Goal: Information Seeking & Learning: Learn about a topic

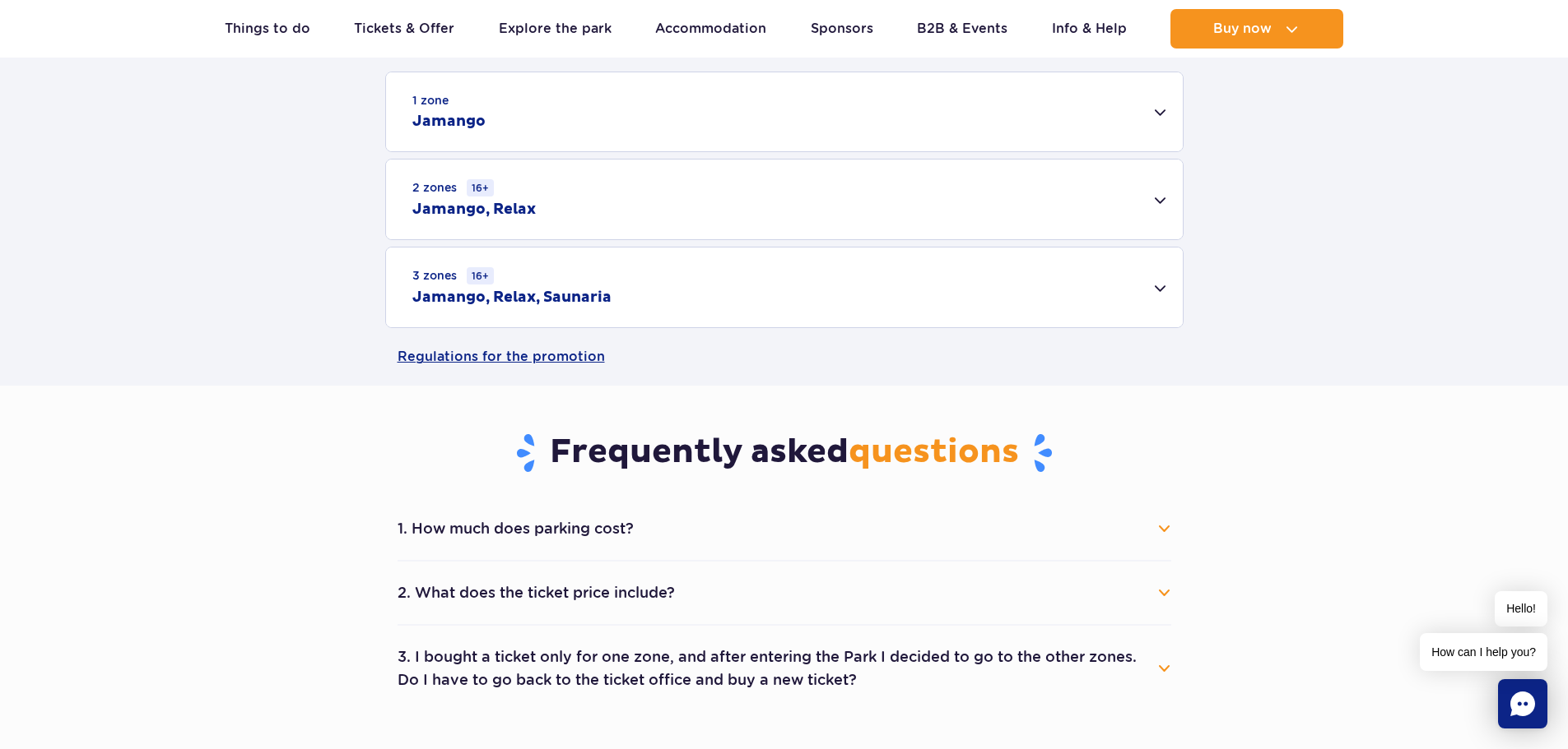
scroll to position [658, 0]
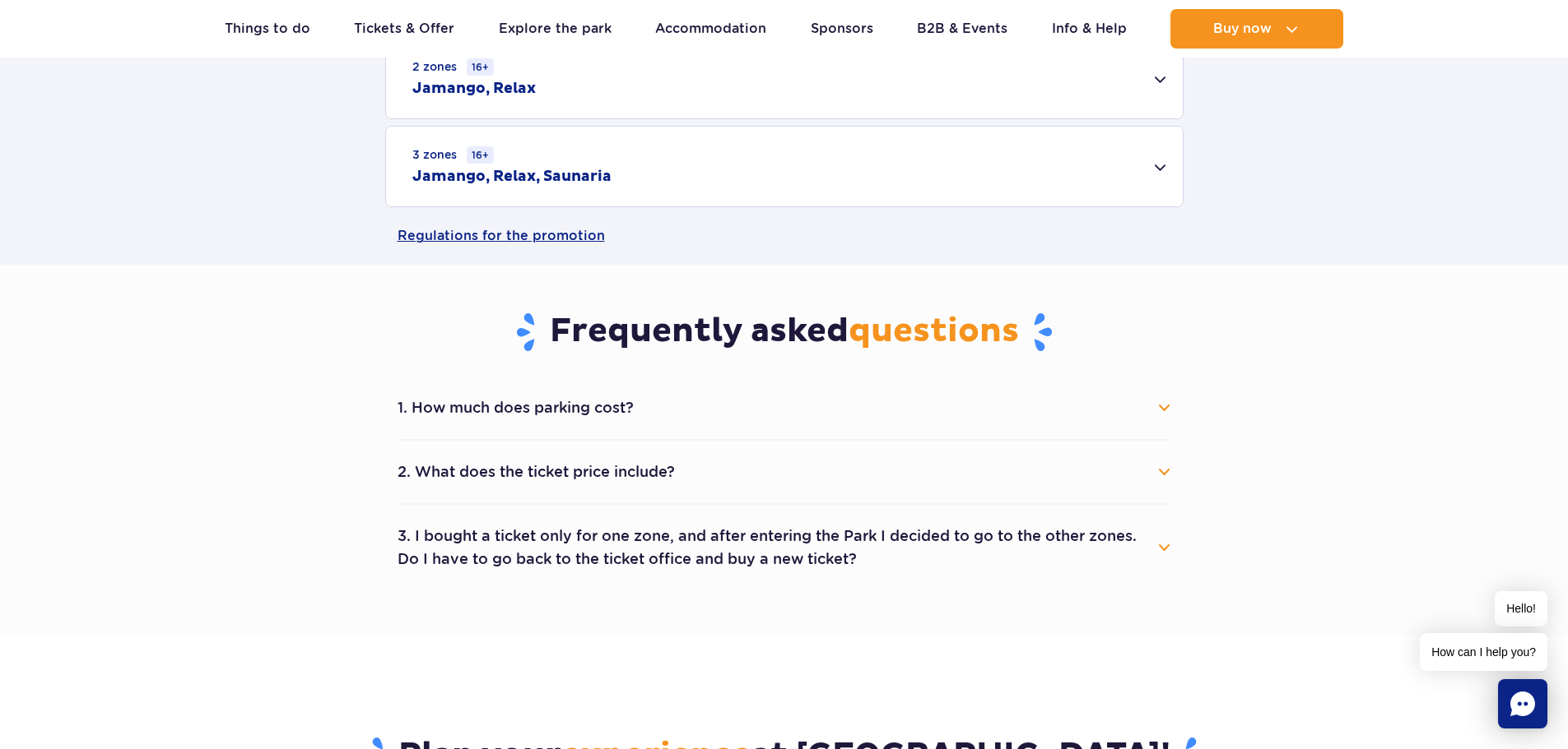
click at [551, 408] on button "1. How much does parking cost?" at bounding box center [784, 408] width 773 height 37
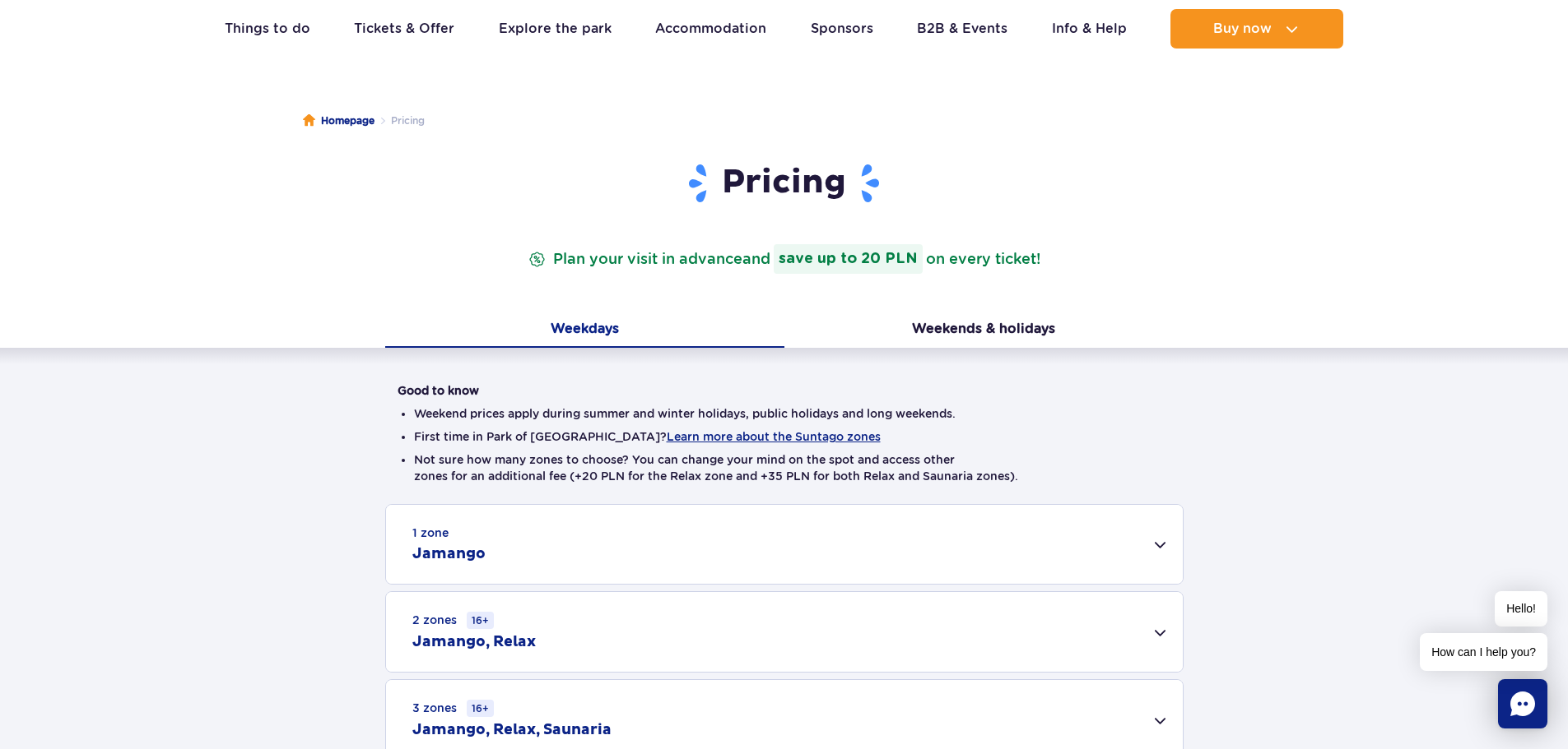
scroll to position [0, 0]
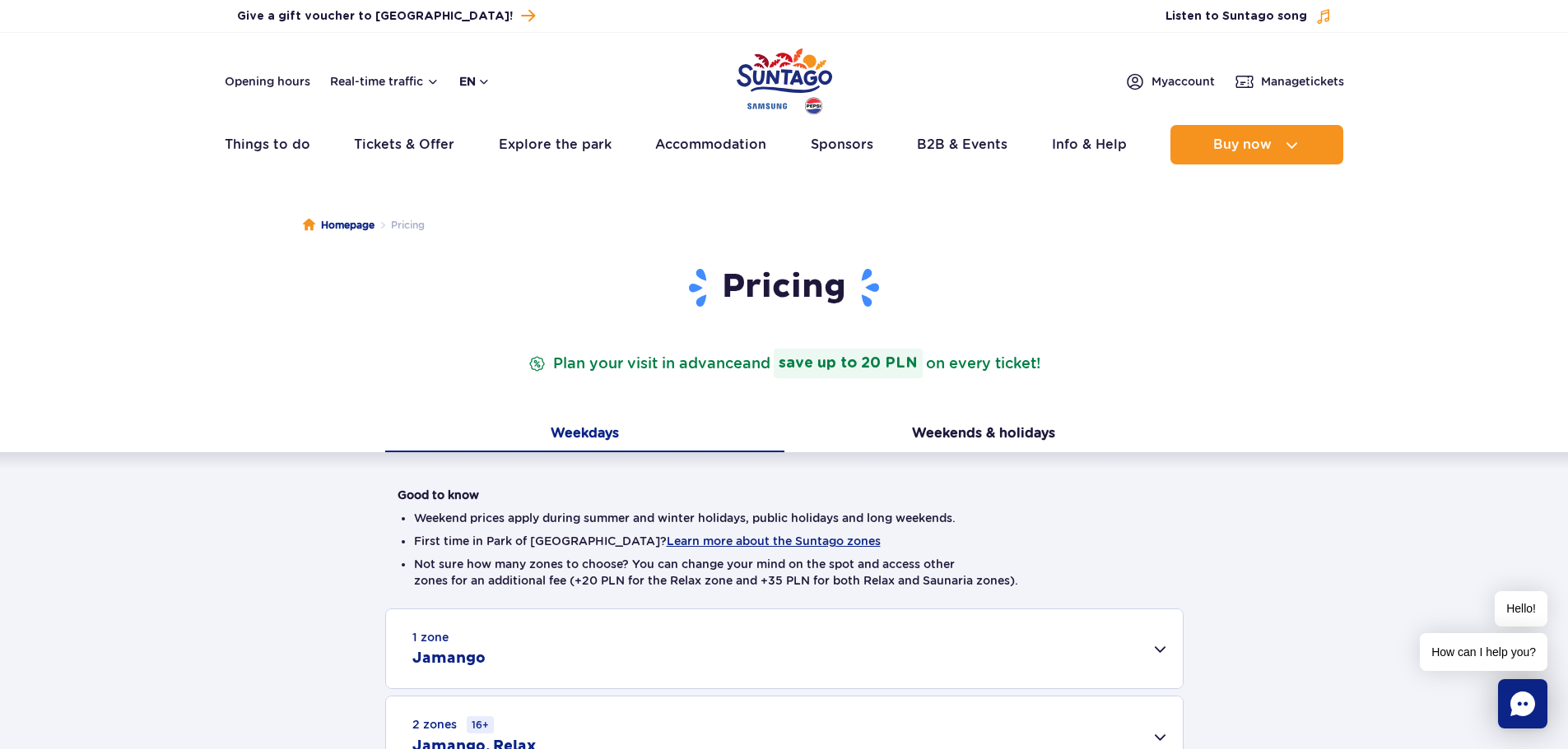
click at [472, 82] on button "en" at bounding box center [475, 81] width 32 height 17
click at [478, 122] on button "PL" at bounding box center [484, 120] width 45 height 17
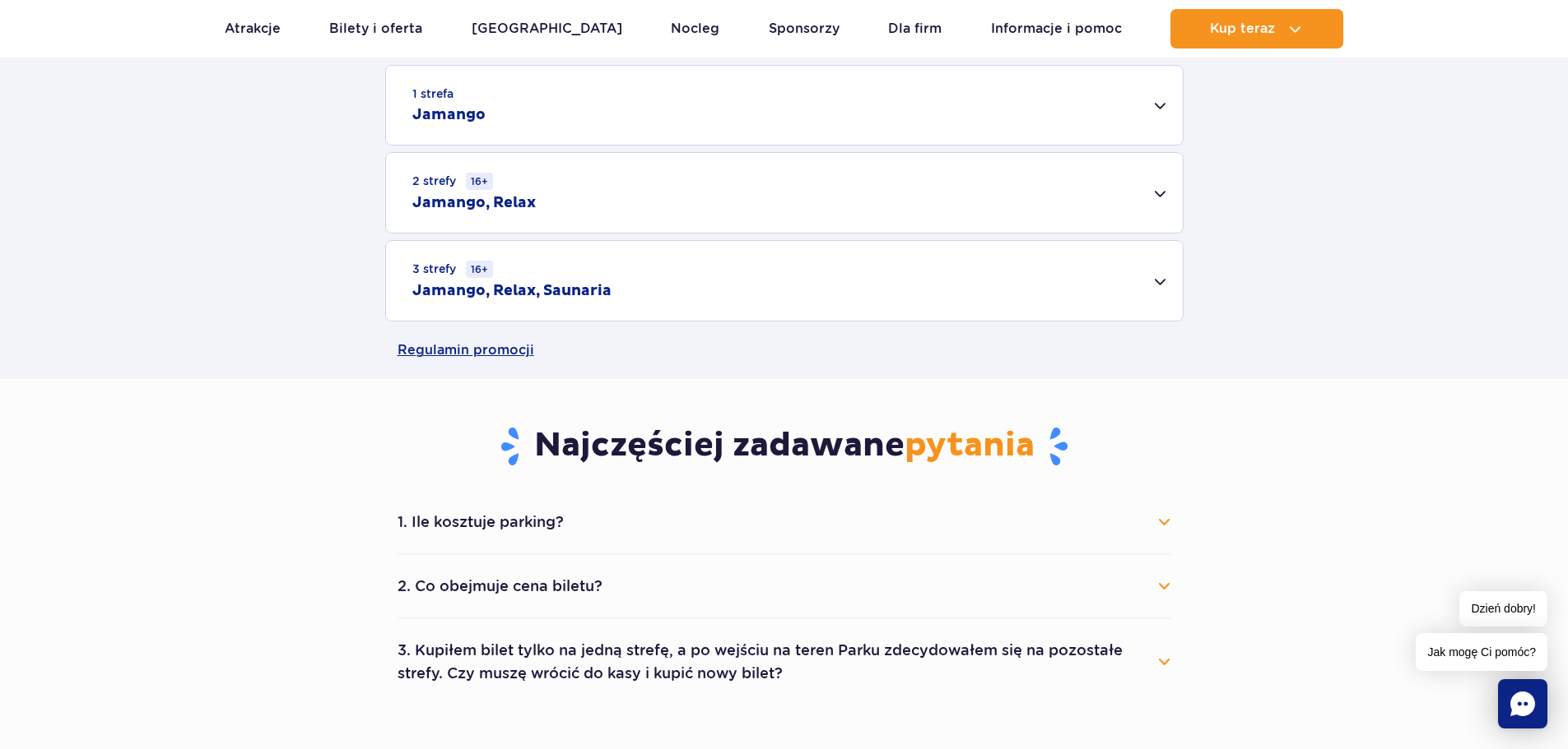
scroll to position [658, 0]
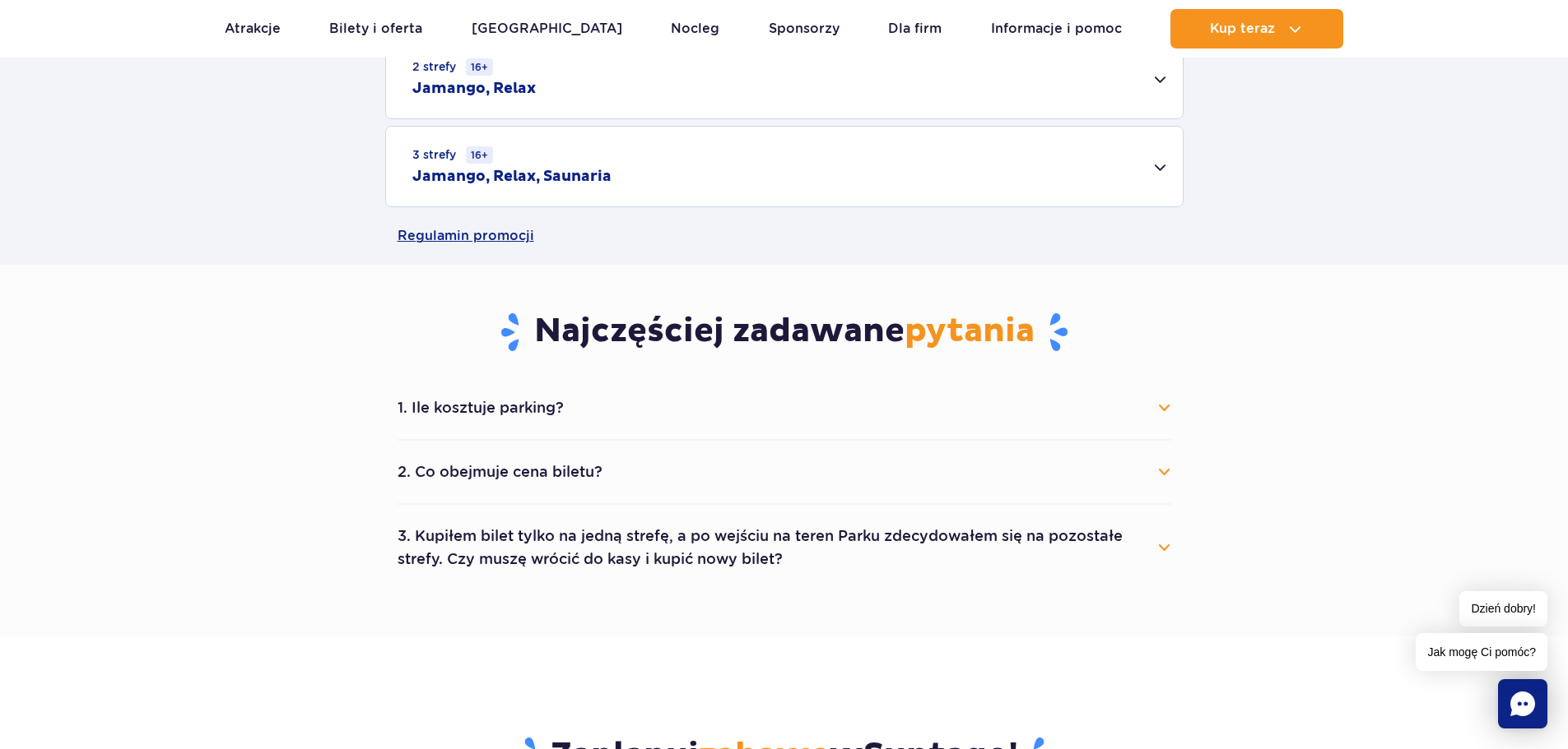
click at [773, 412] on button "1. Ile kosztuje parking?" at bounding box center [784, 408] width 773 height 37
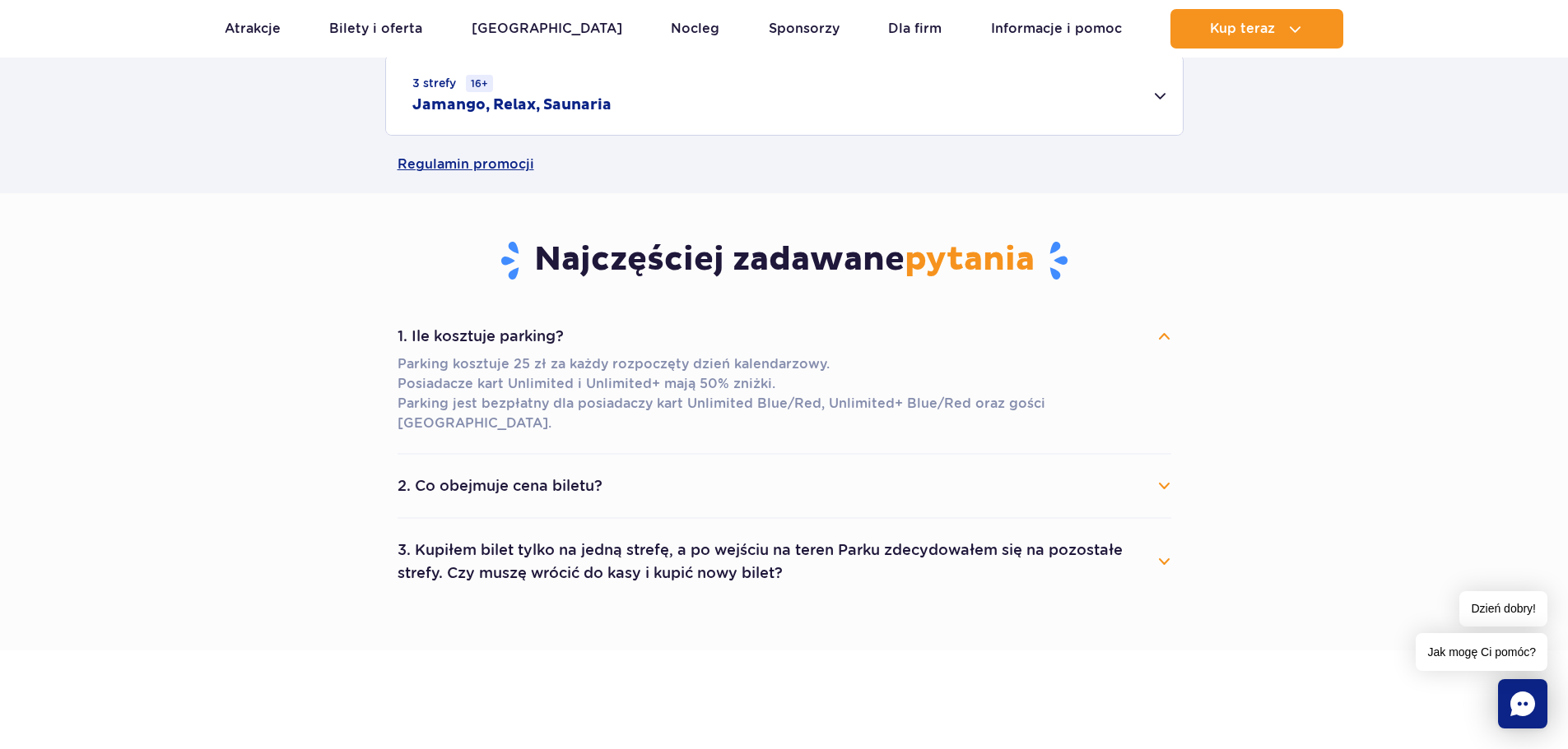
scroll to position [822, 0]
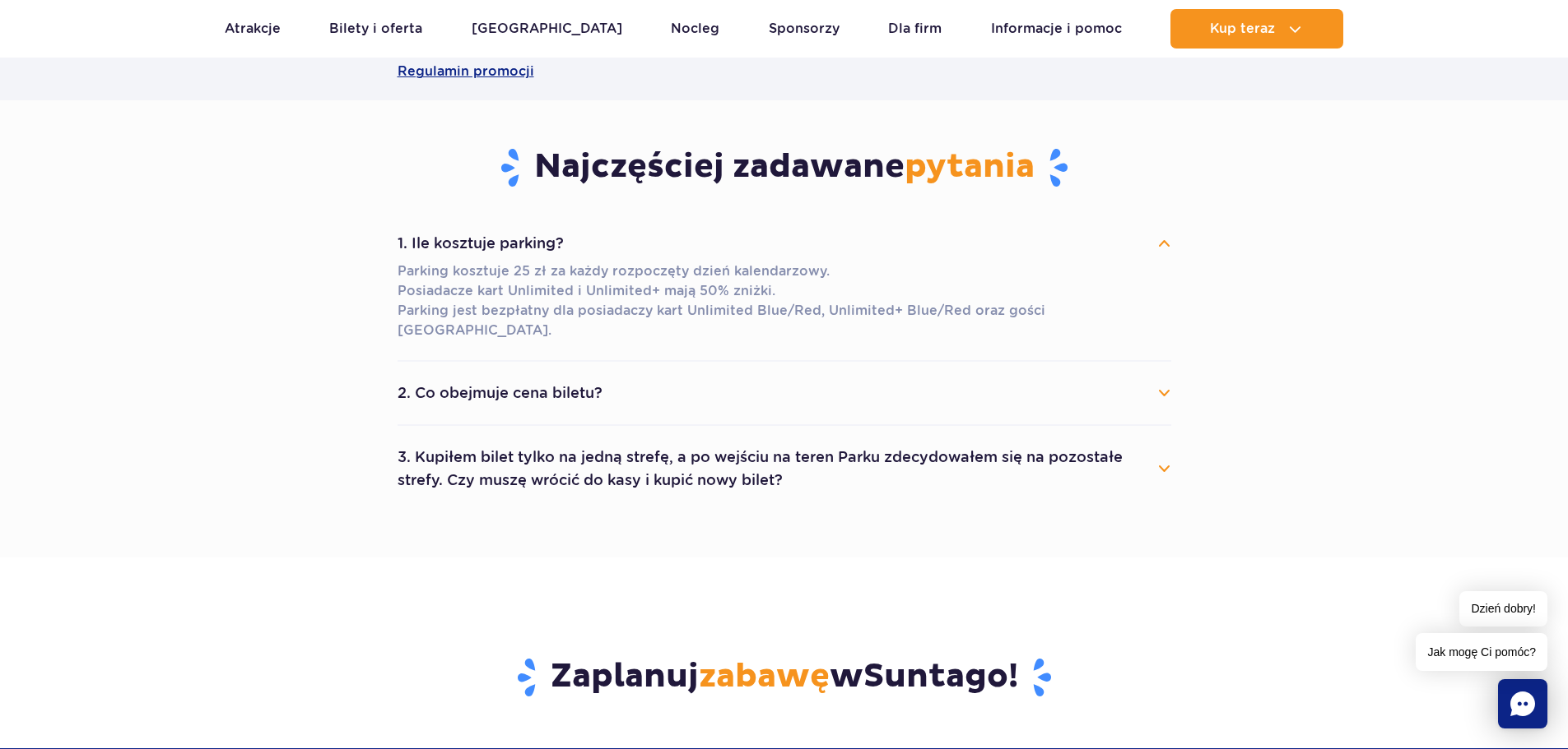
click at [587, 375] on button "2. Co obejmuje cena biletu?" at bounding box center [784, 393] width 773 height 37
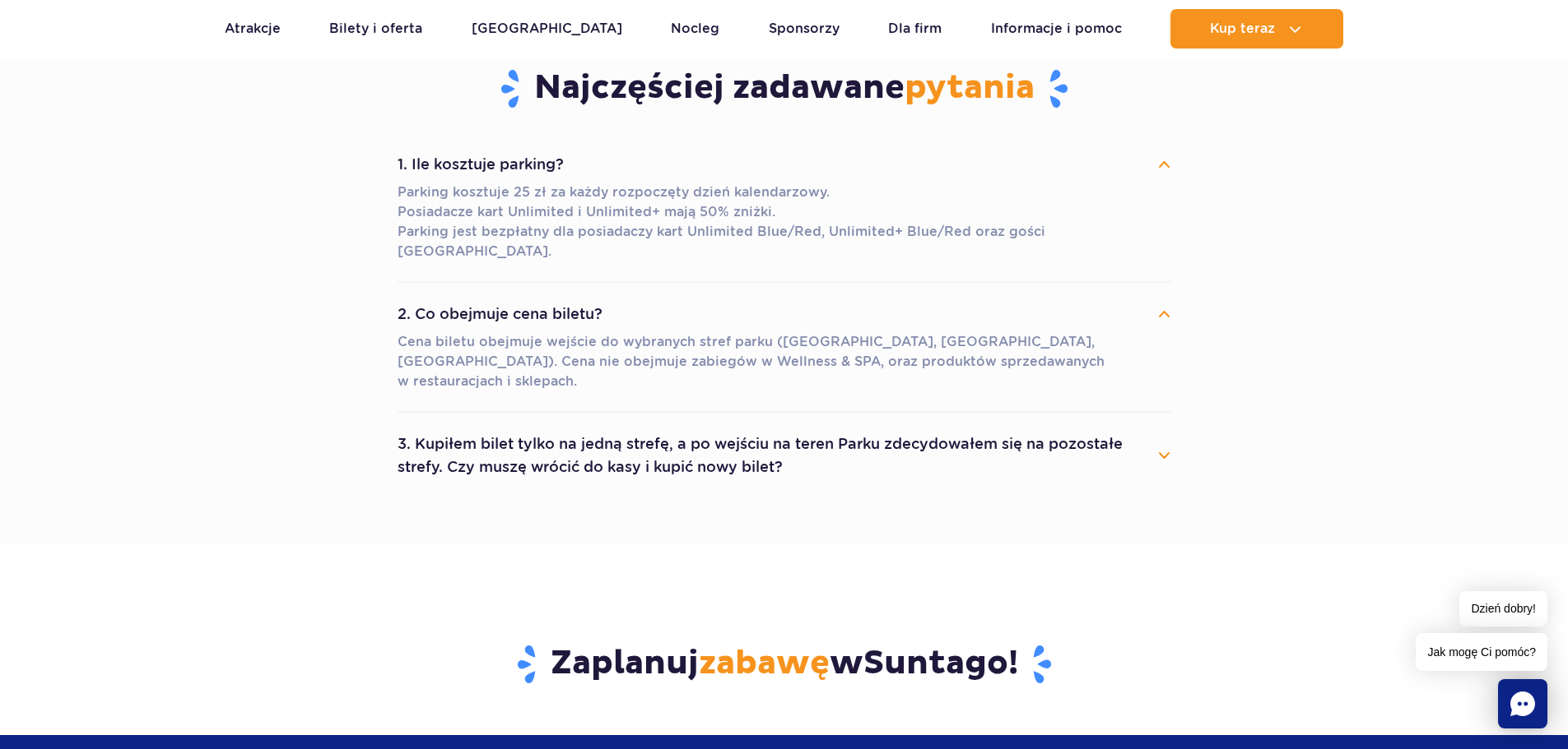
scroll to position [987, 0]
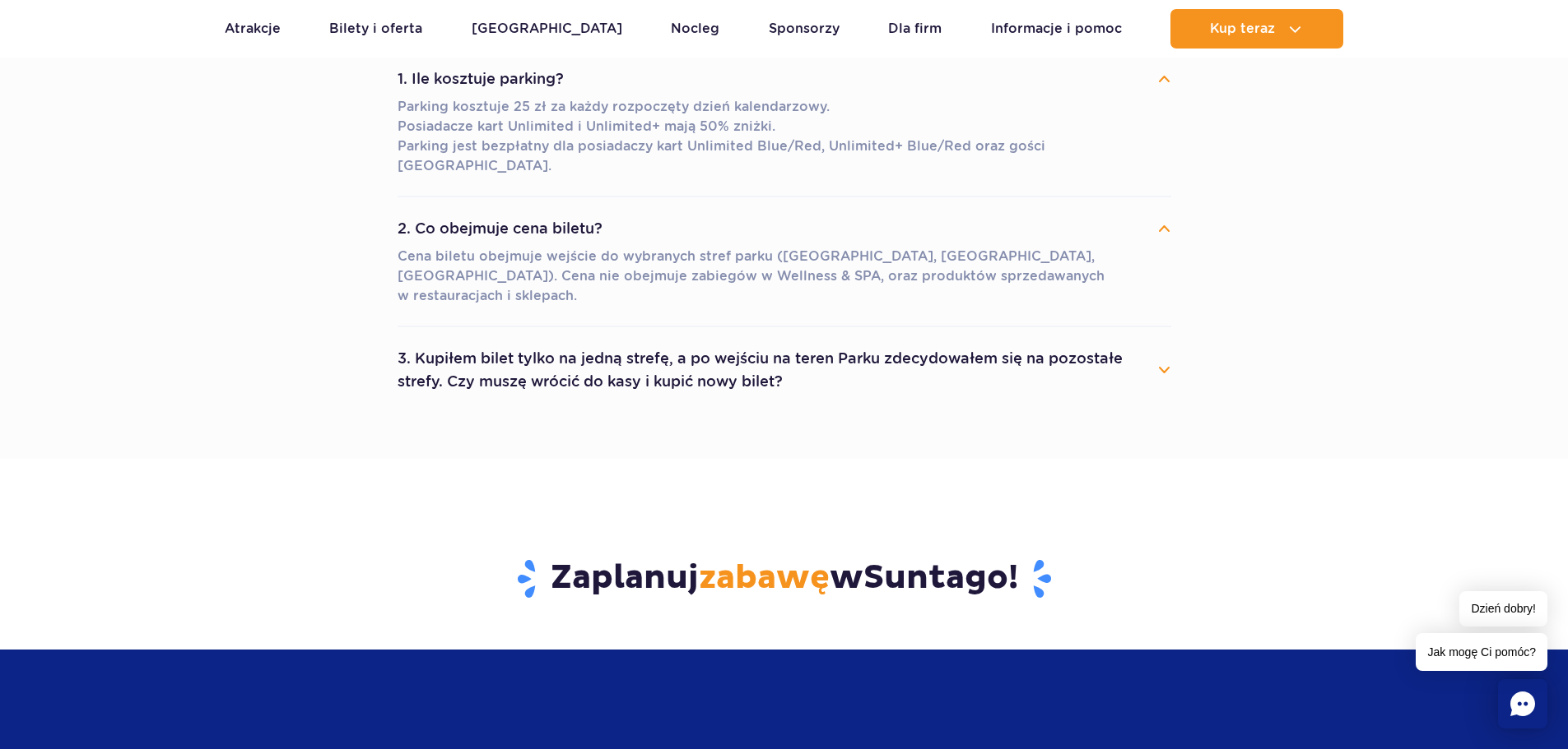
click at [719, 340] on button "3. Kupiłem bilet tylko na jedną strefę, a po wejściu na teren Parku zdecydowałe…" at bounding box center [784, 370] width 773 height 59
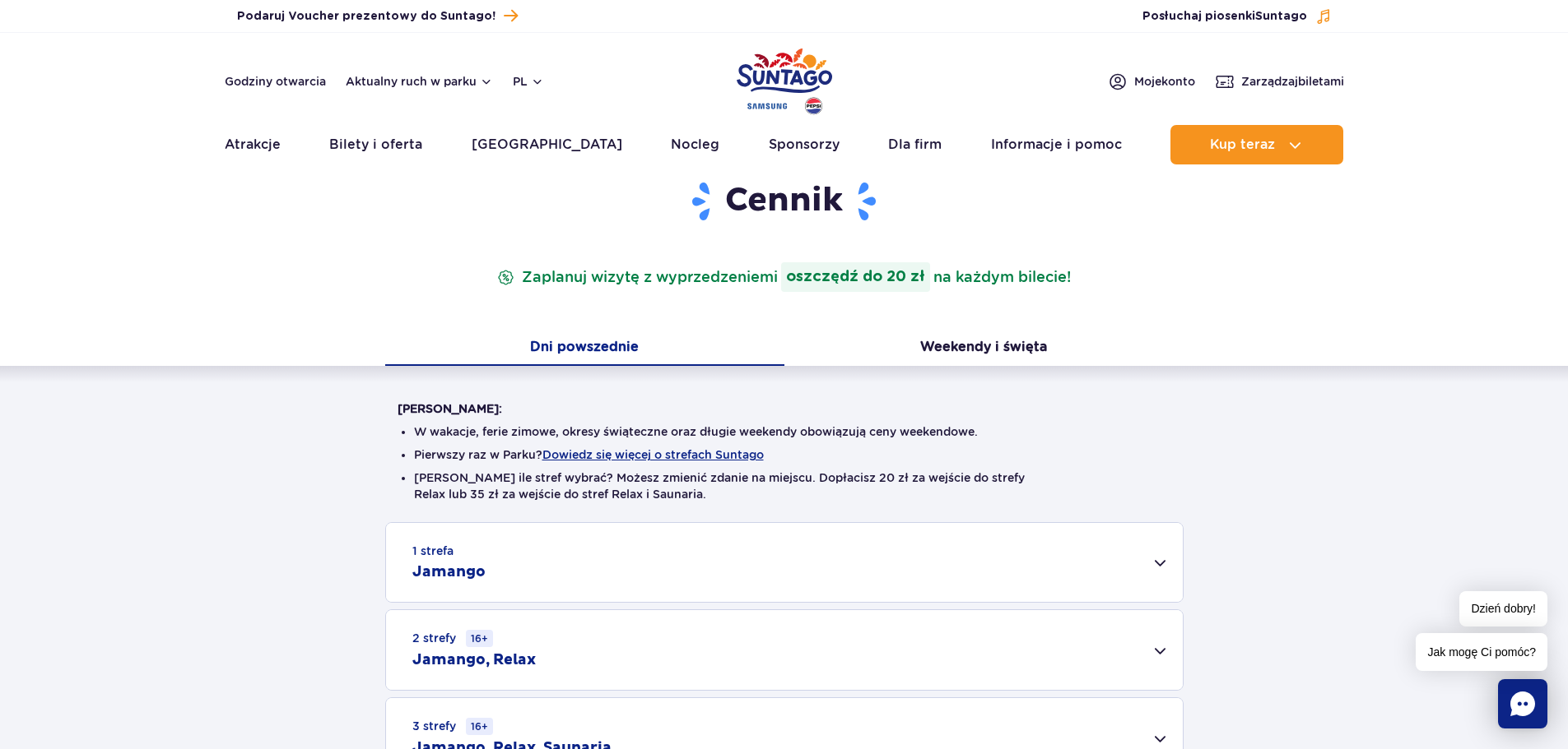
scroll to position [0, 0]
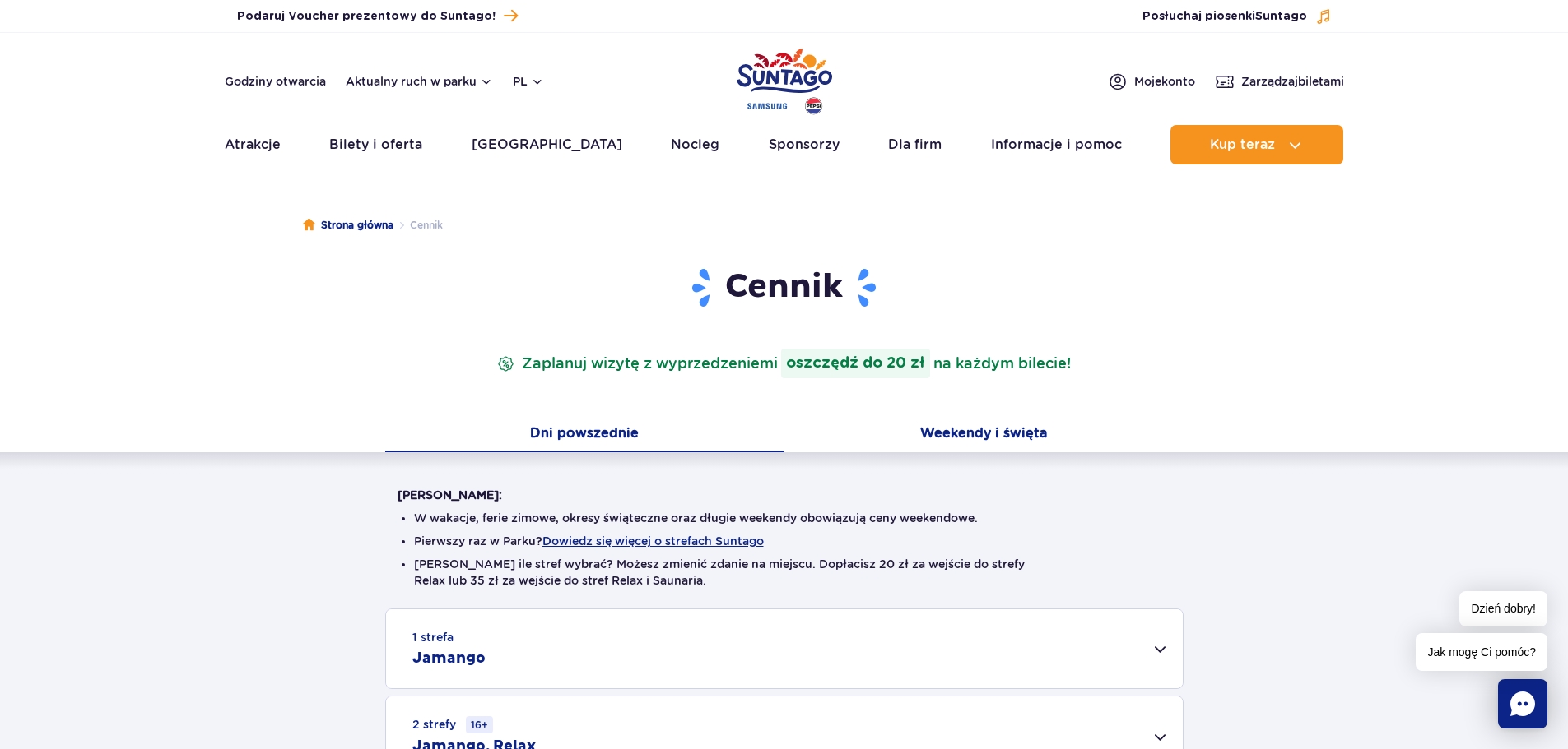
click at [984, 434] on button "Weekendy i święta" at bounding box center [983, 434] width 399 height 35
click at [980, 432] on button "Weekendy i święta" at bounding box center [983, 434] width 399 height 35
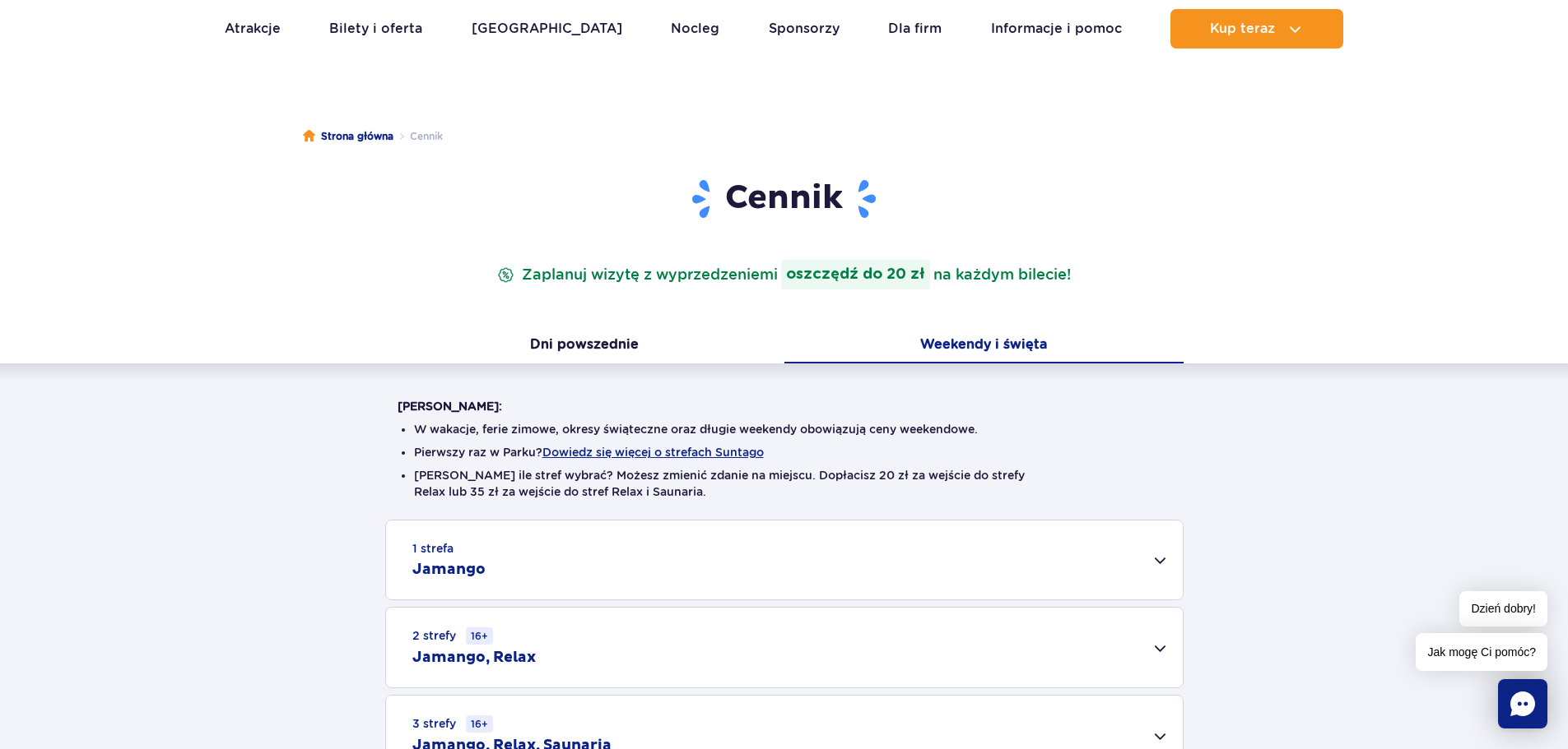
scroll to position [329, 0]
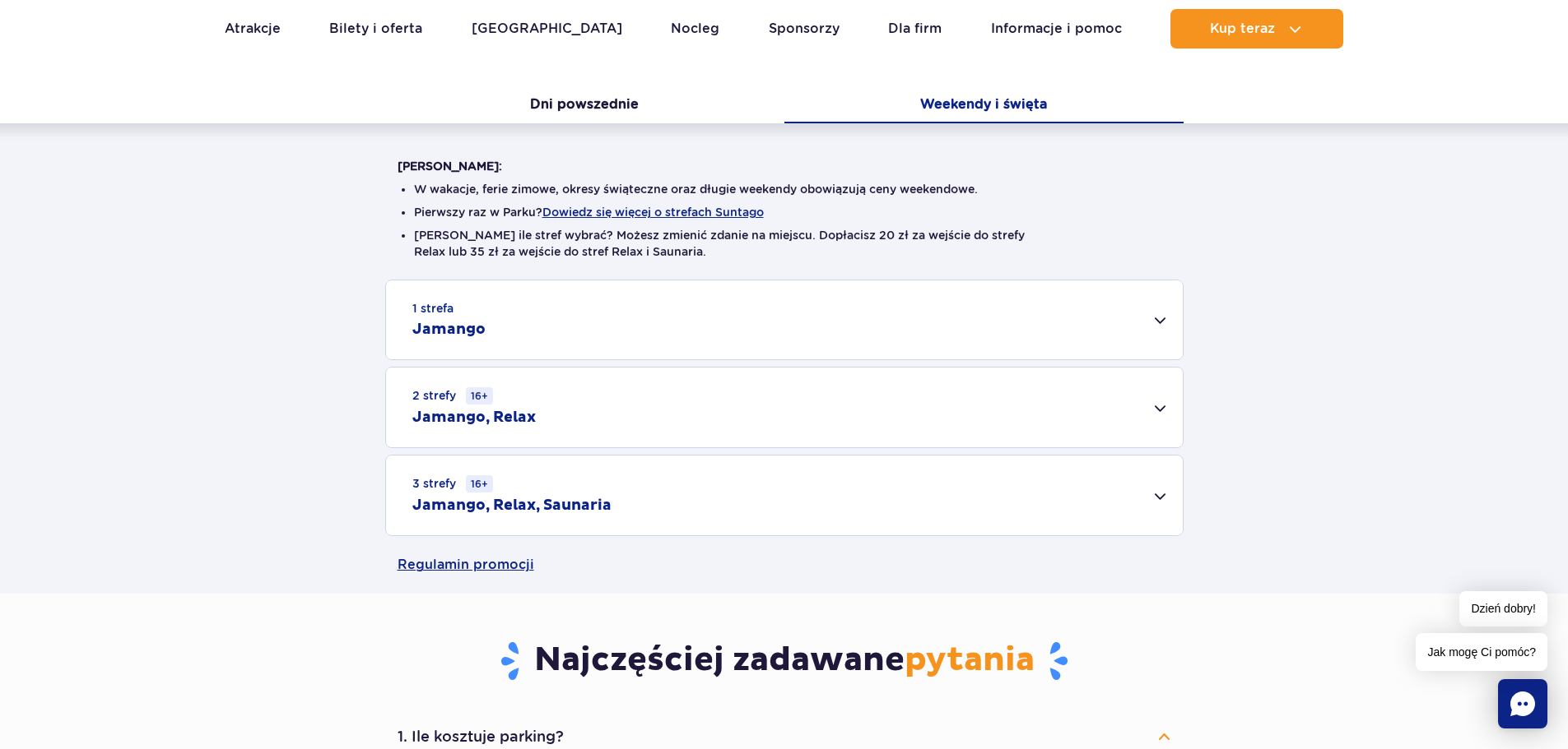
click at [939, 329] on div "1 strefa Jamango" at bounding box center [784, 320] width 797 height 79
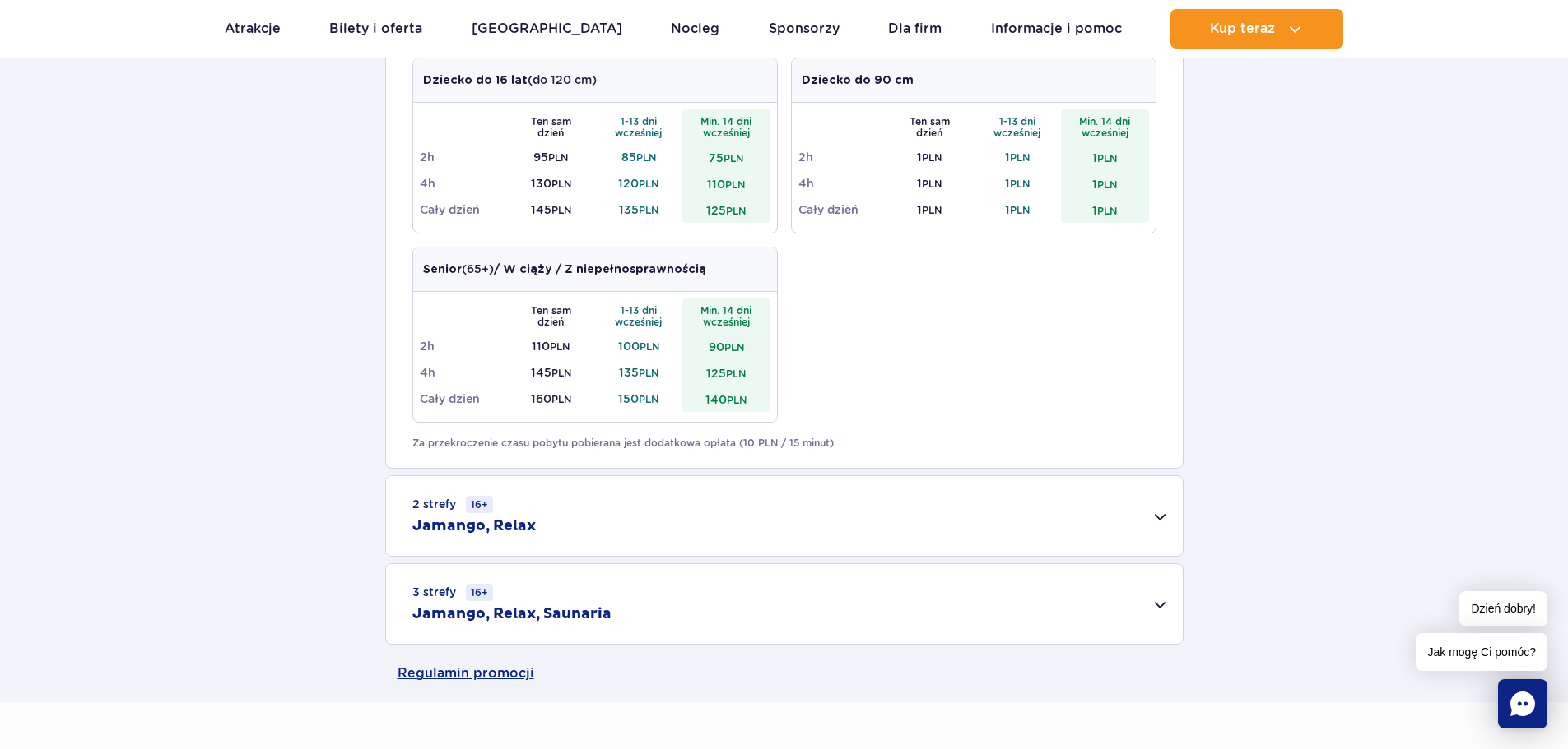
scroll to position [822, 0]
click at [665, 619] on div "3 strefy 16+ Jamango, Relax, Saunaria" at bounding box center [784, 601] width 797 height 80
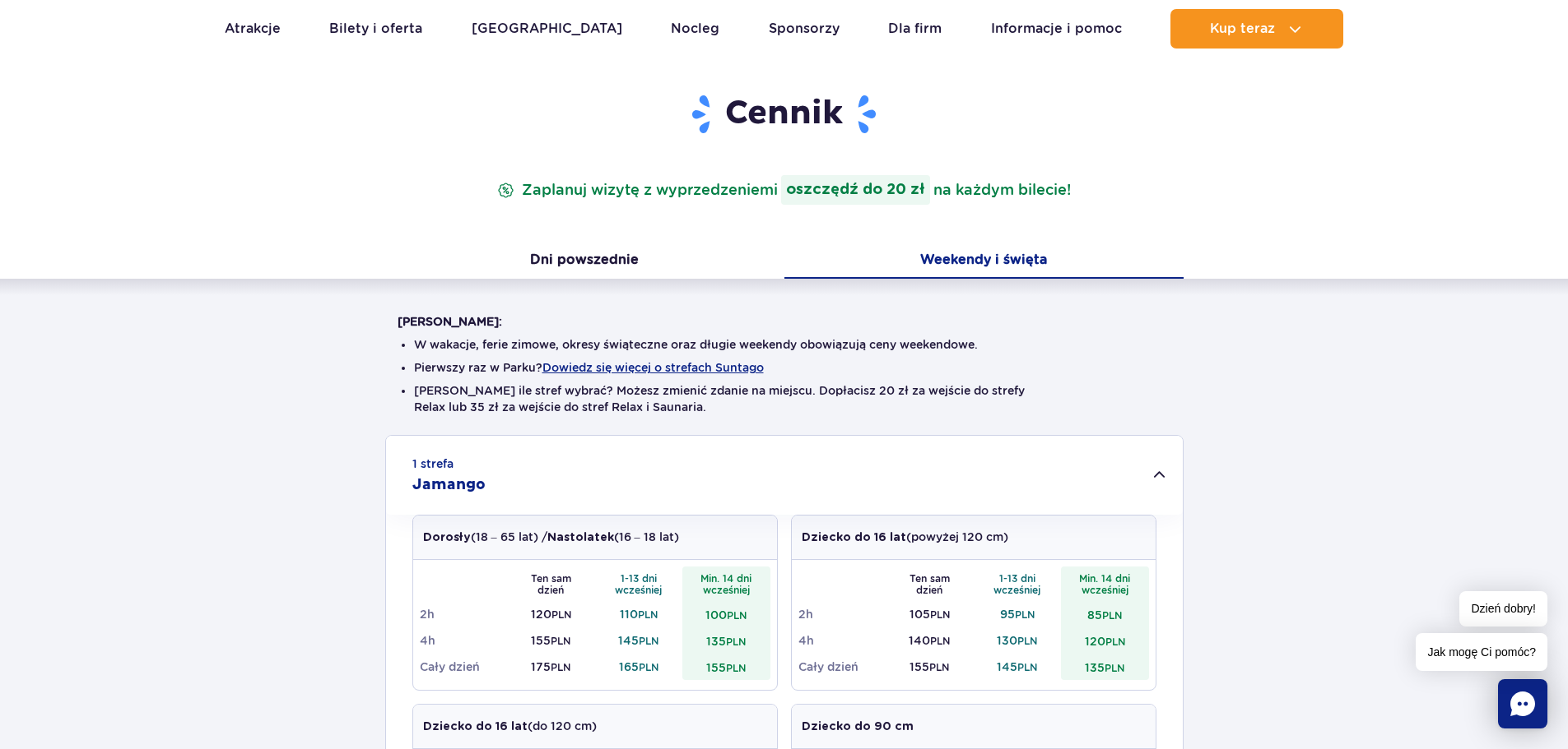
scroll to position [0, 0]
